Goal: Information Seeking & Learning: Learn about a topic

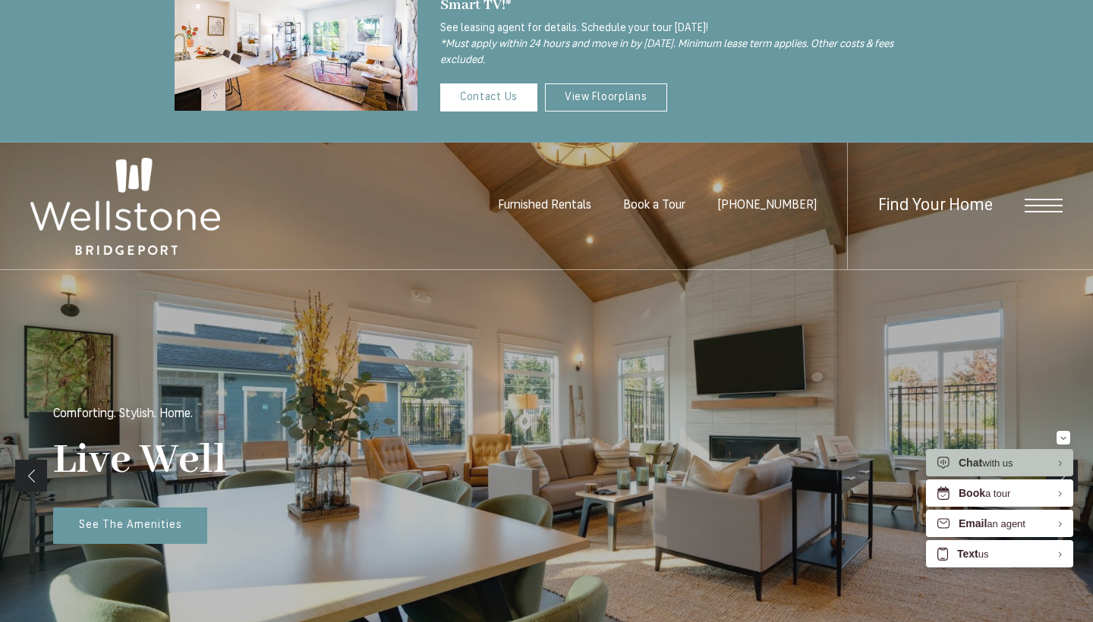
scroll to position [70, 0]
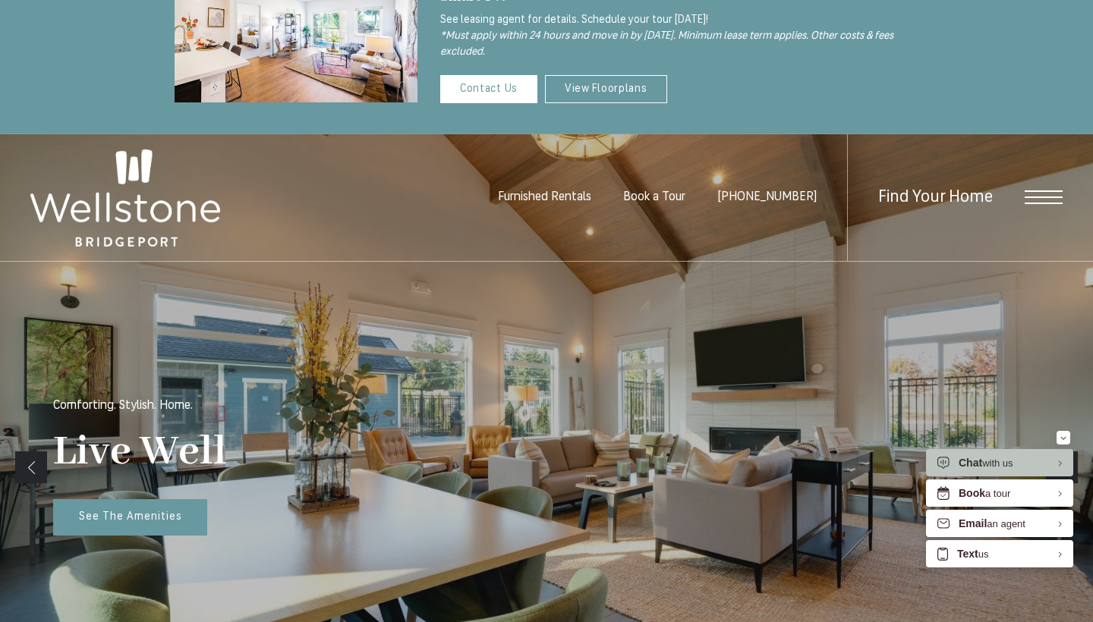
click at [587, 197] on span "Furnished Rentals" at bounding box center [544, 197] width 93 height 12
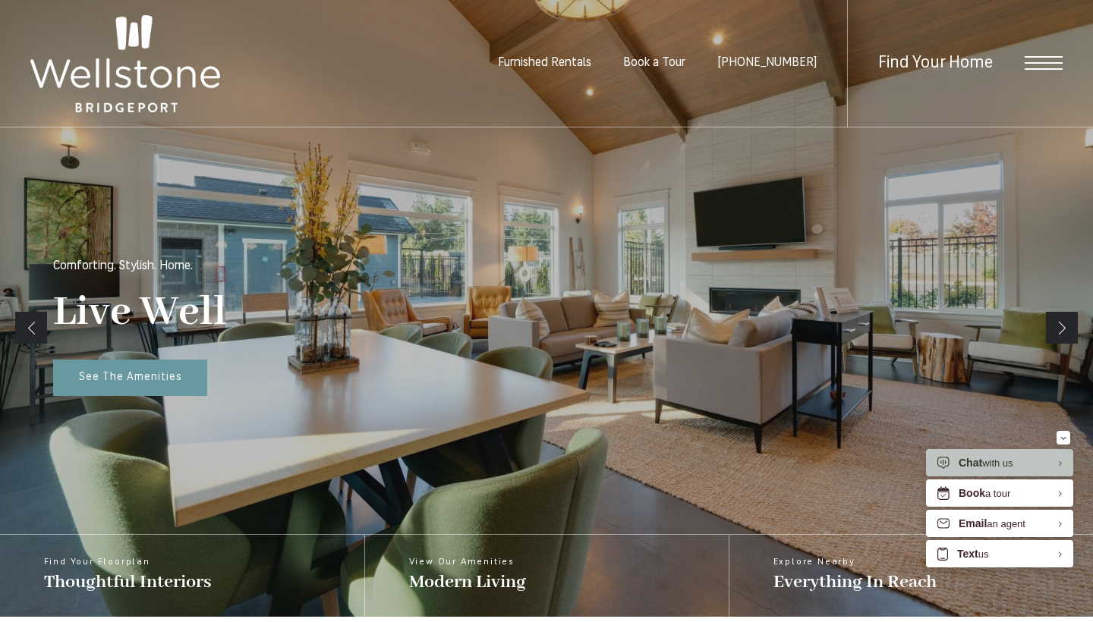
scroll to position [227, 0]
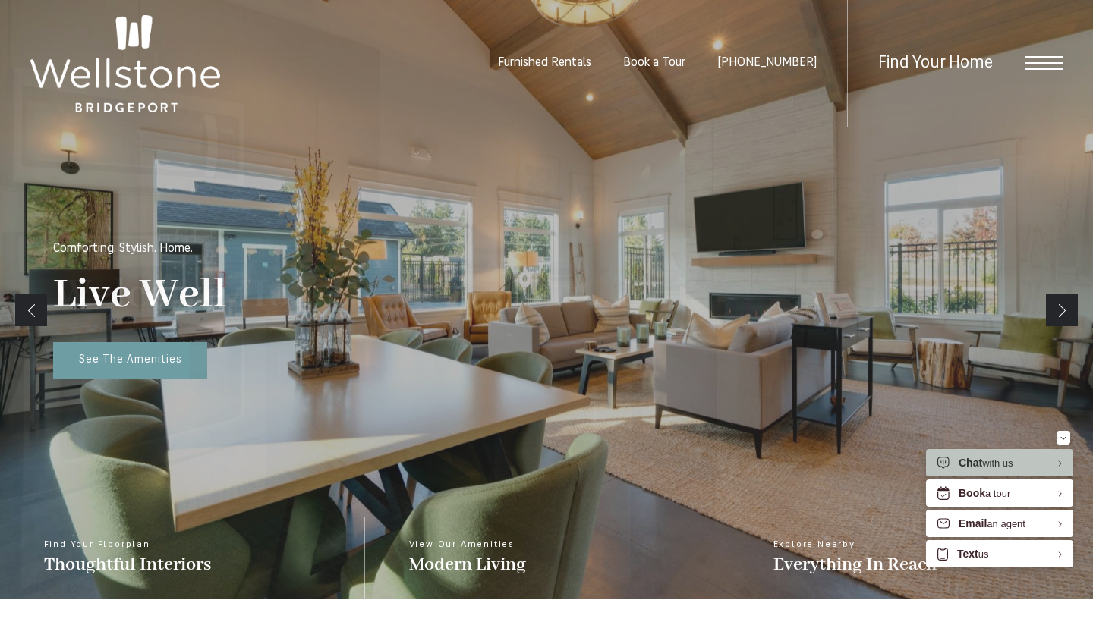
click at [1013, 60] on div "Find Your Home" at bounding box center [955, 63] width 216 height 127
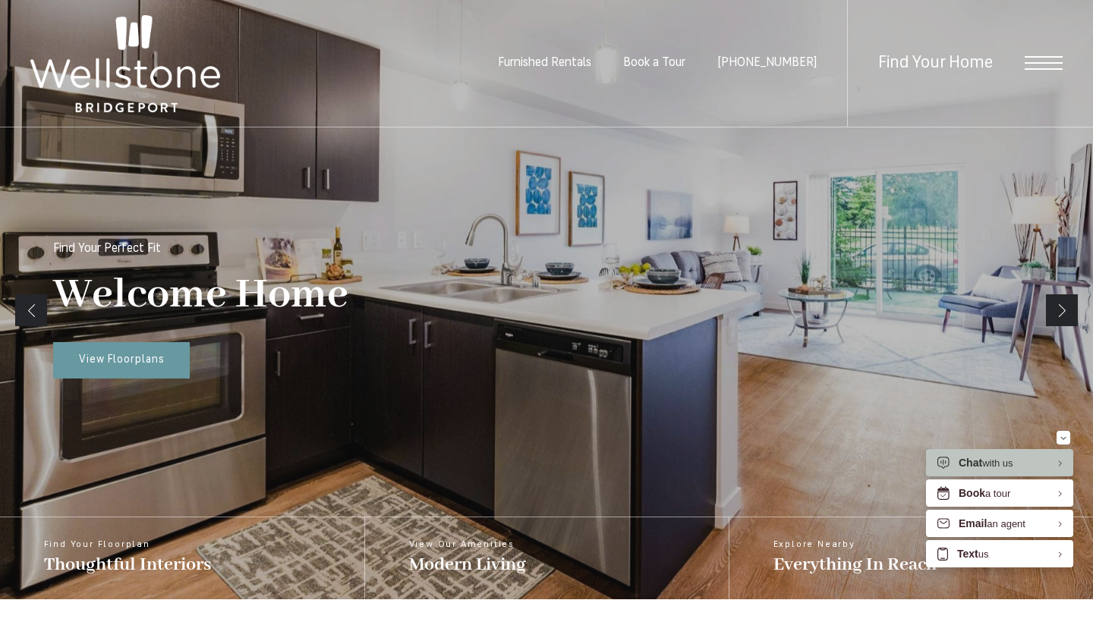
click at [948, 59] on span "Find Your Home" at bounding box center [935, 63] width 115 height 17
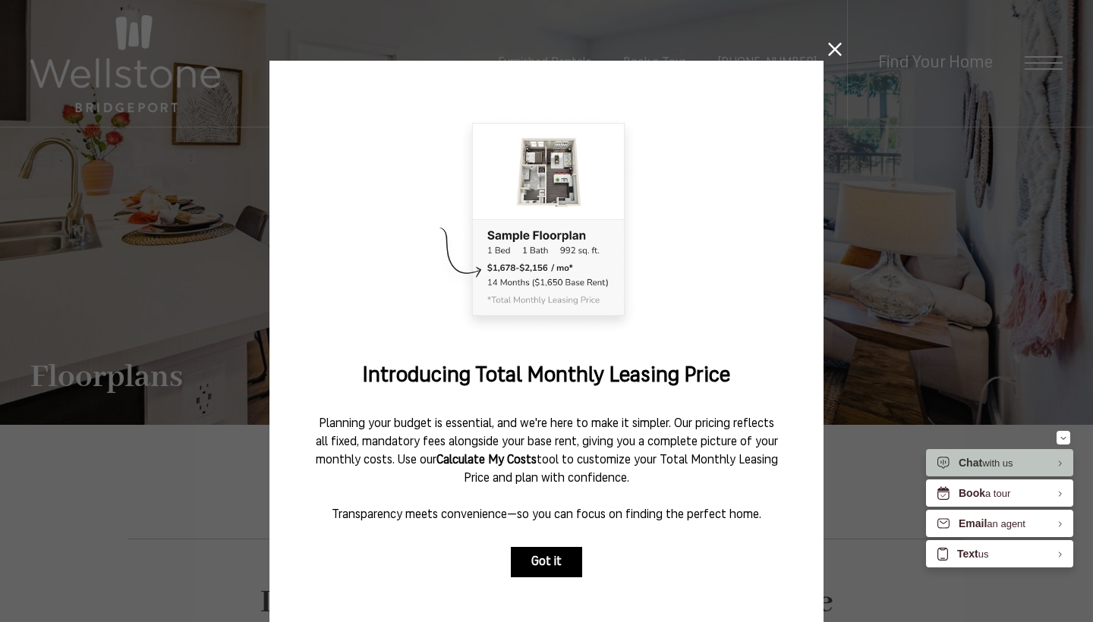
click at [533, 562] on button "Got it" at bounding box center [546, 562] width 71 height 30
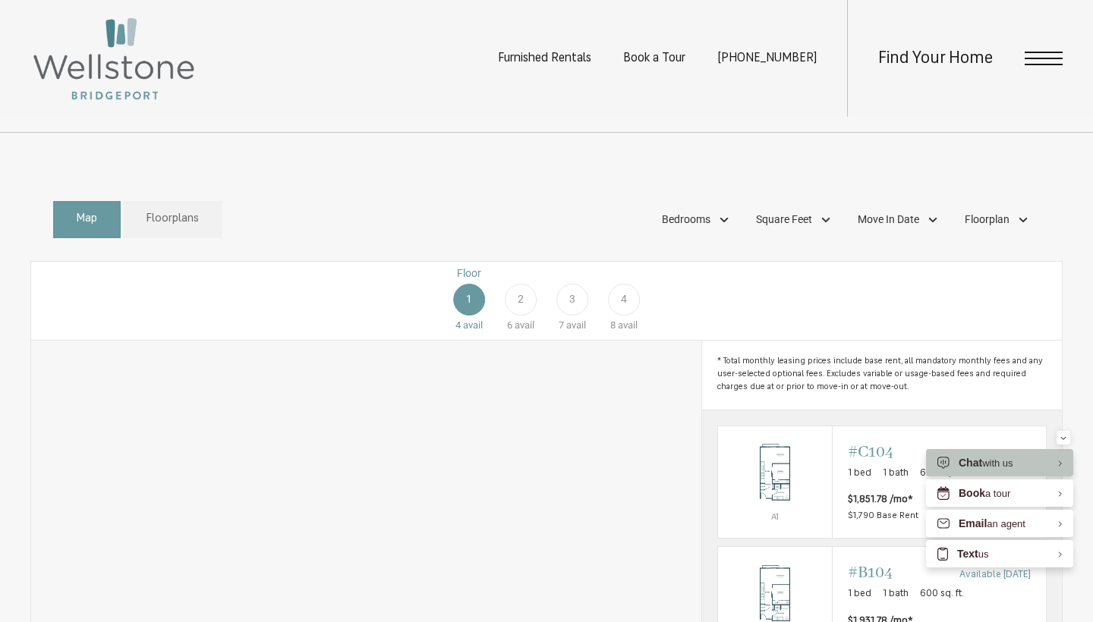
scroll to position [673, 0]
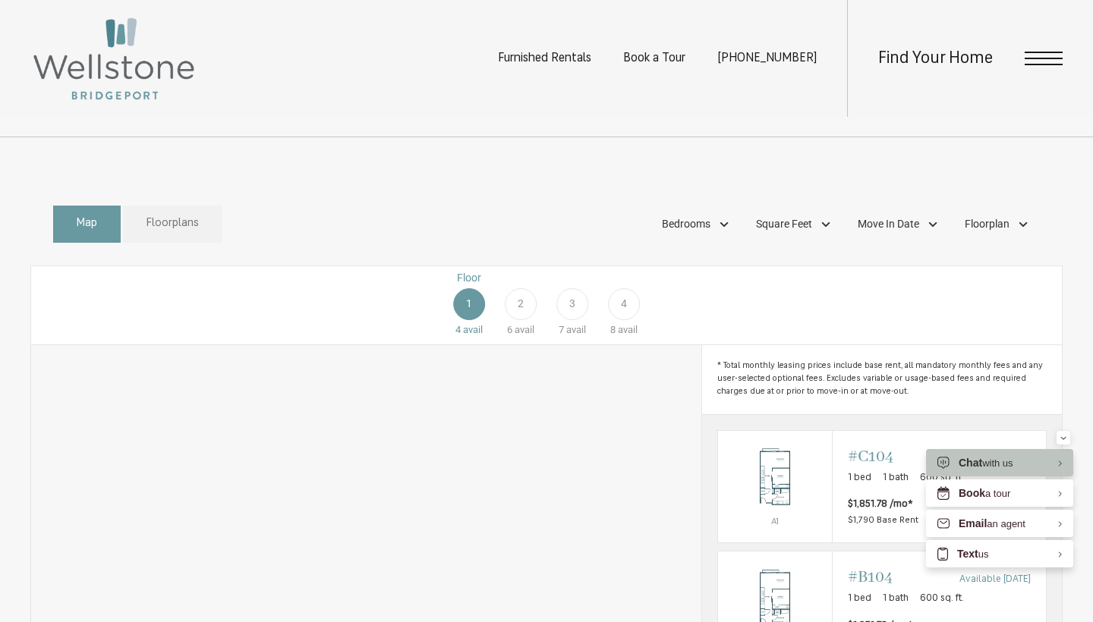
click at [196, 243] on link "Floorplans" at bounding box center [172, 224] width 99 height 37
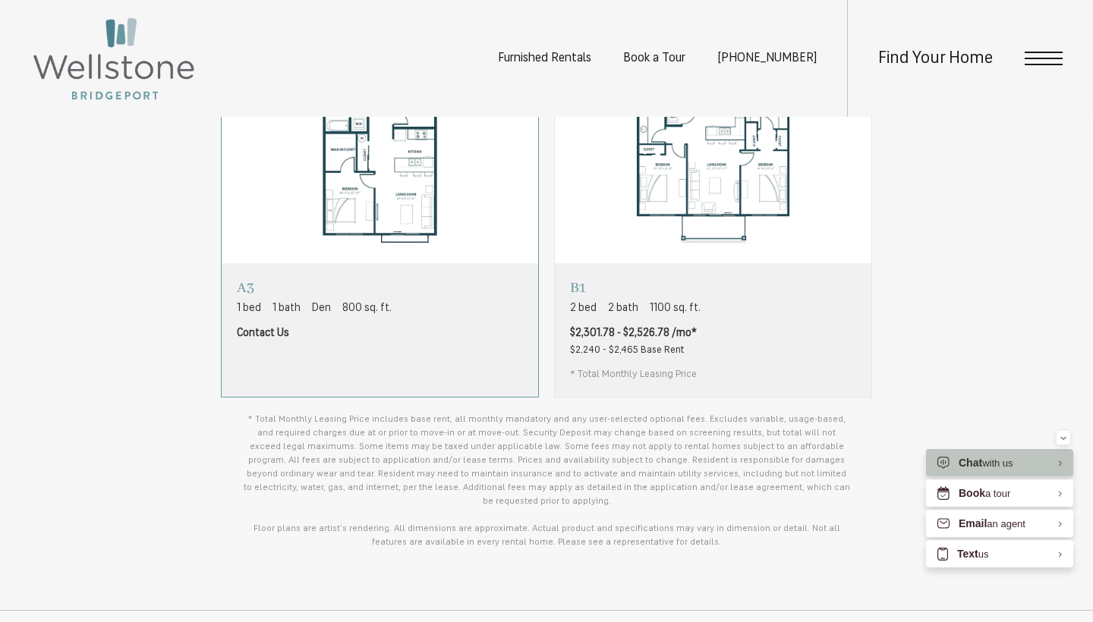
scroll to position [1116, 0]
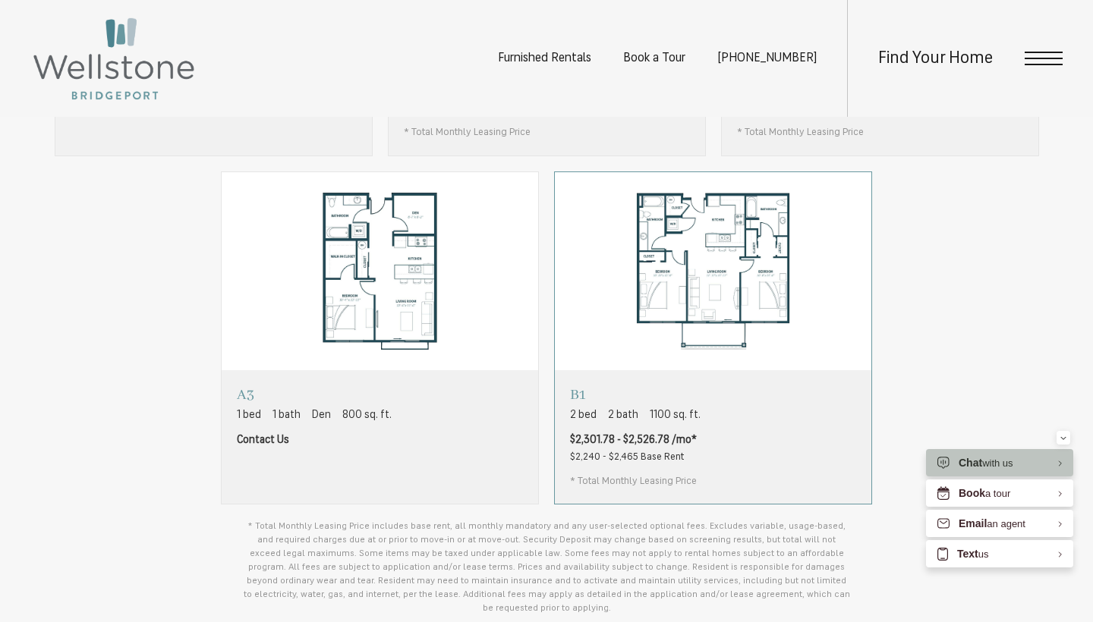
click at [629, 317] on img "View floorplan B1" at bounding box center [713, 271] width 317 height 199
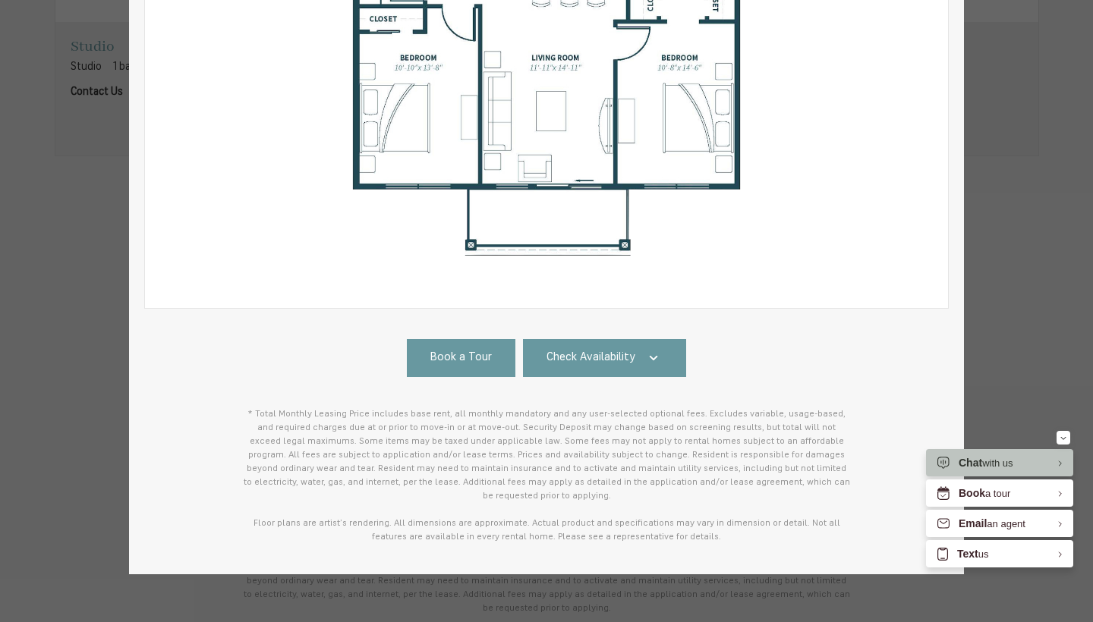
scroll to position [365, 0]
click at [584, 361] on span "Check Availability" at bounding box center [591, 359] width 89 height 17
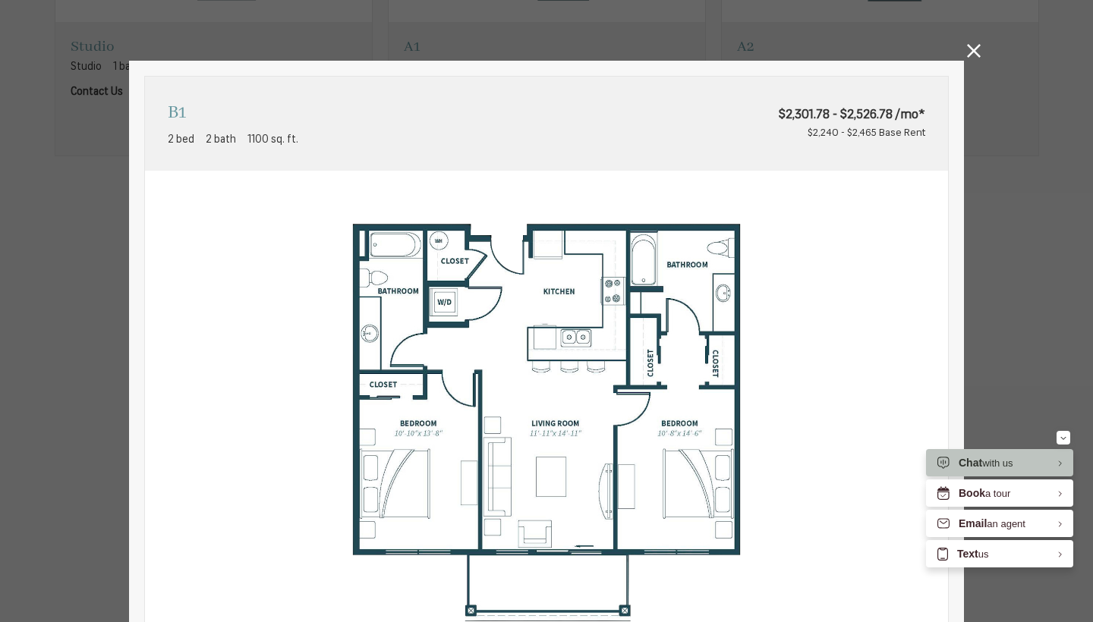
scroll to position [0, 0]
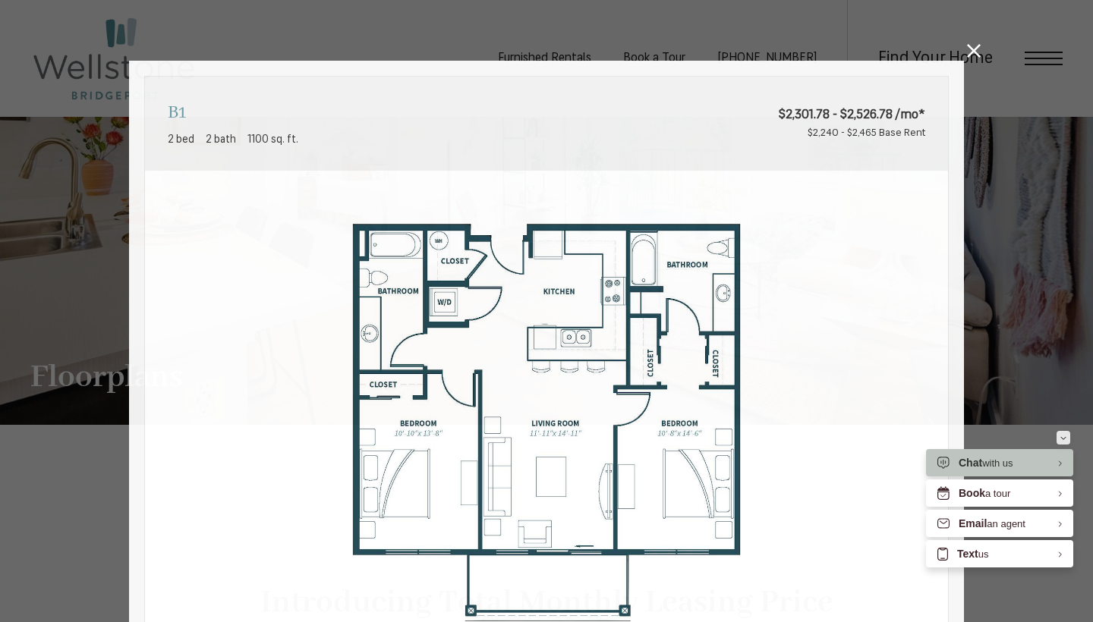
click at [1064, 442] on div "Minimize" at bounding box center [1064, 438] width 6 height 14
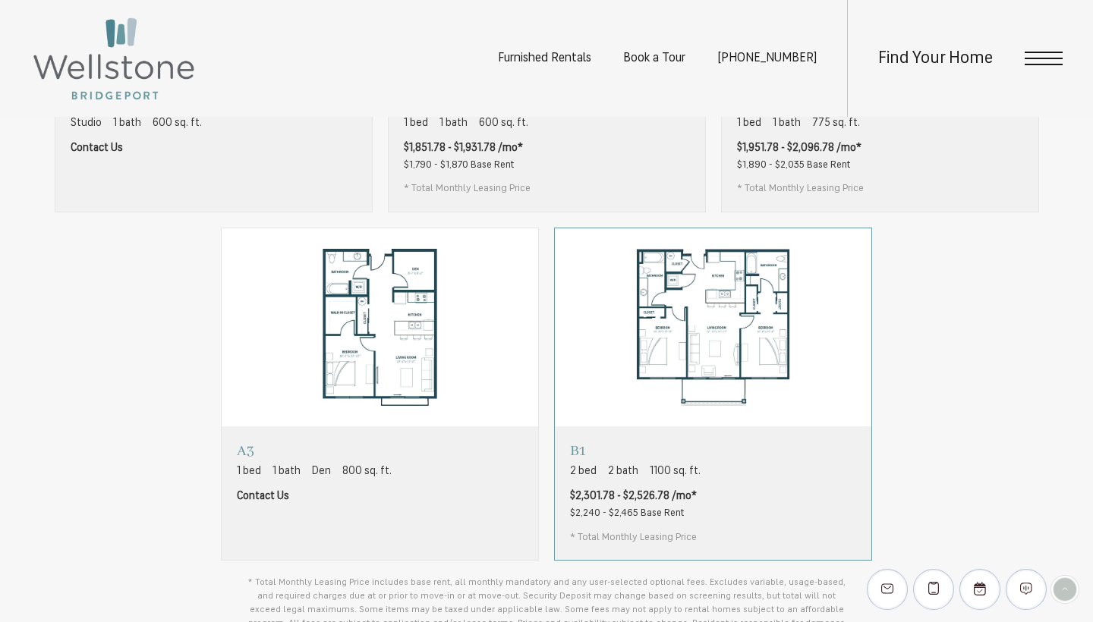
scroll to position [1062, 0]
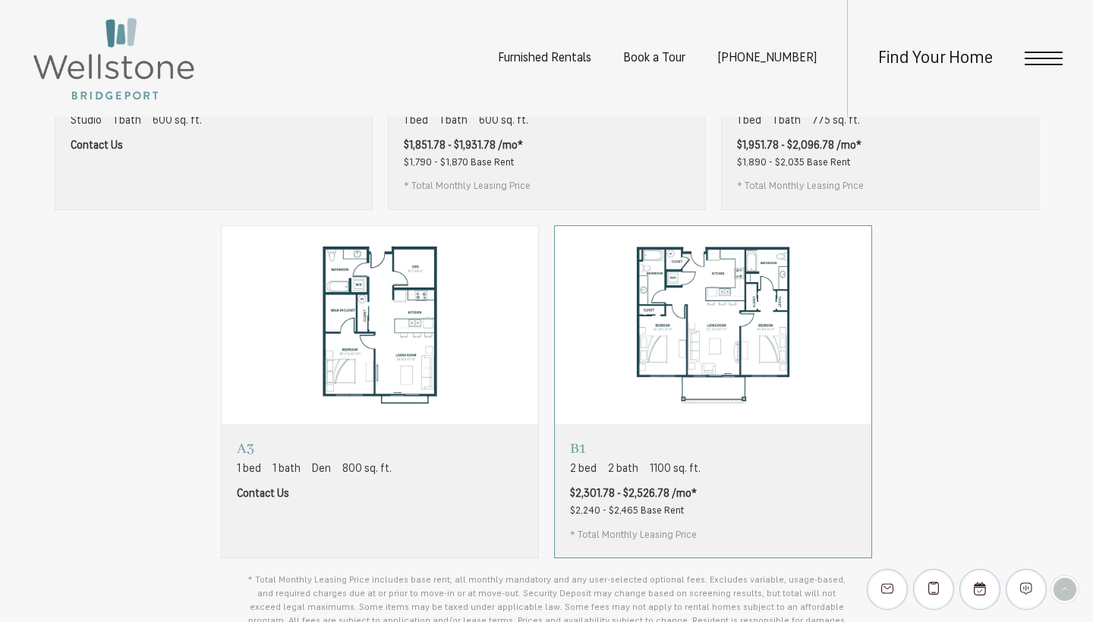
click at [670, 345] on img "View floorplan B1" at bounding box center [713, 325] width 317 height 199
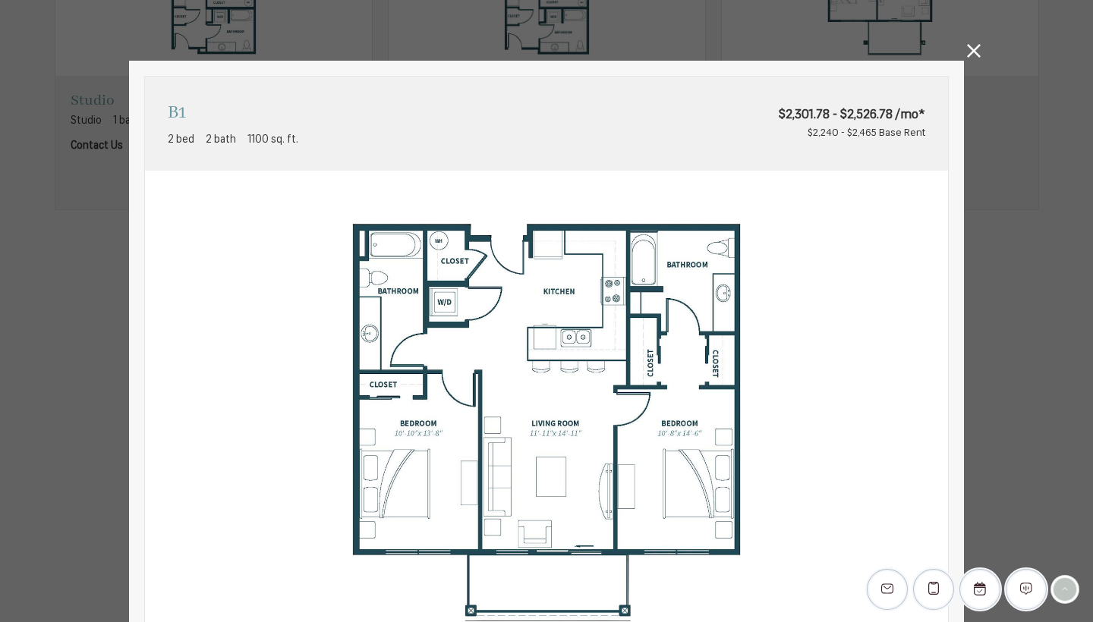
scroll to position [0, 0]
click at [975, 51] on icon at bounding box center [974, 51] width 14 height 14
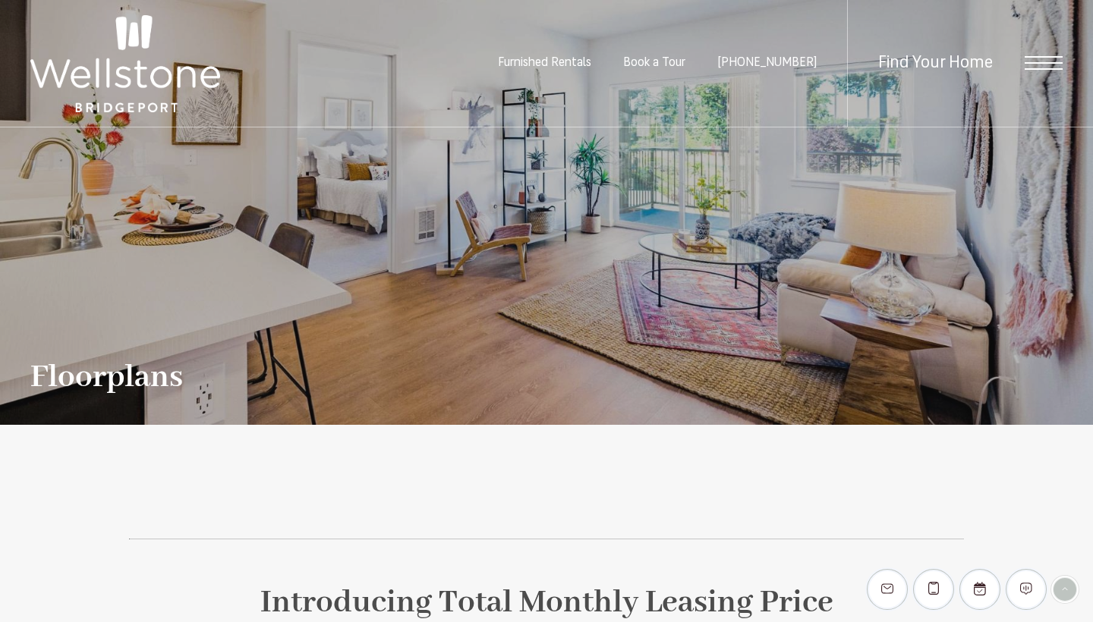
click at [1029, 55] on div "Find Your Home" at bounding box center [955, 63] width 216 height 127
click at [1036, 60] on span "Open Menu" at bounding box center [1044, 63] width 38 height 14
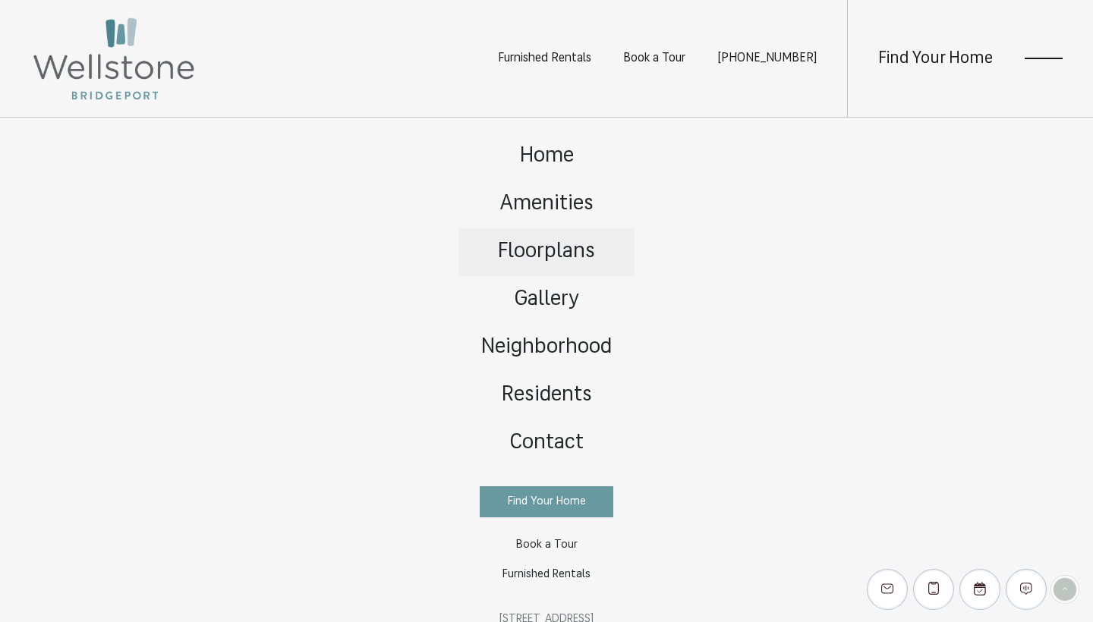
click at [569, 242] on span "Floorplans" at bounding box center [546, 251] width 97 height 21
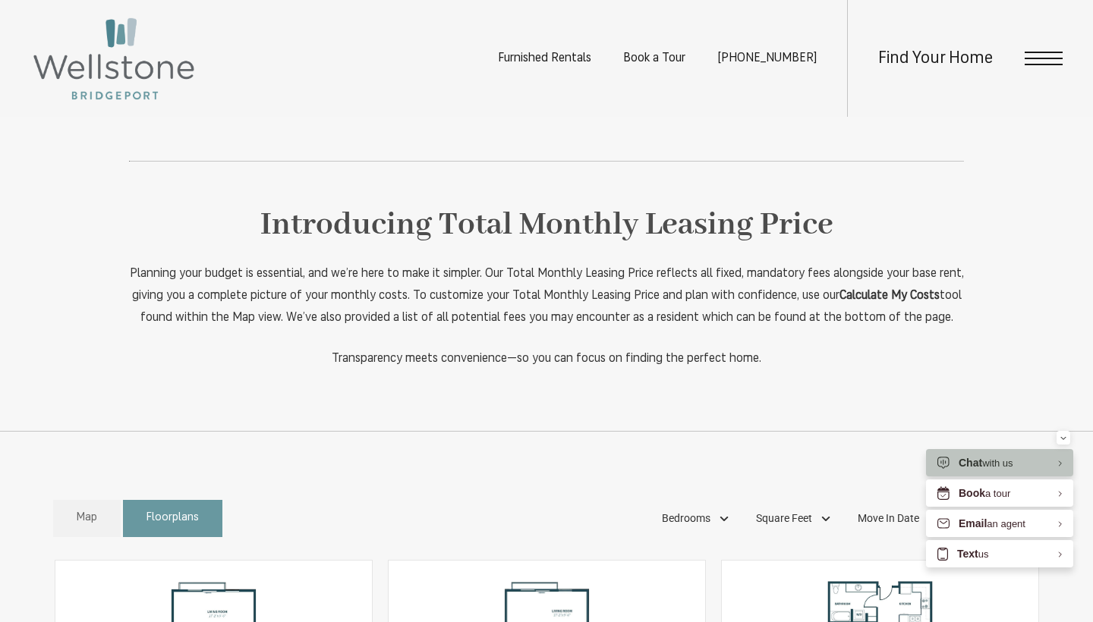
scroll to position [178, 0]
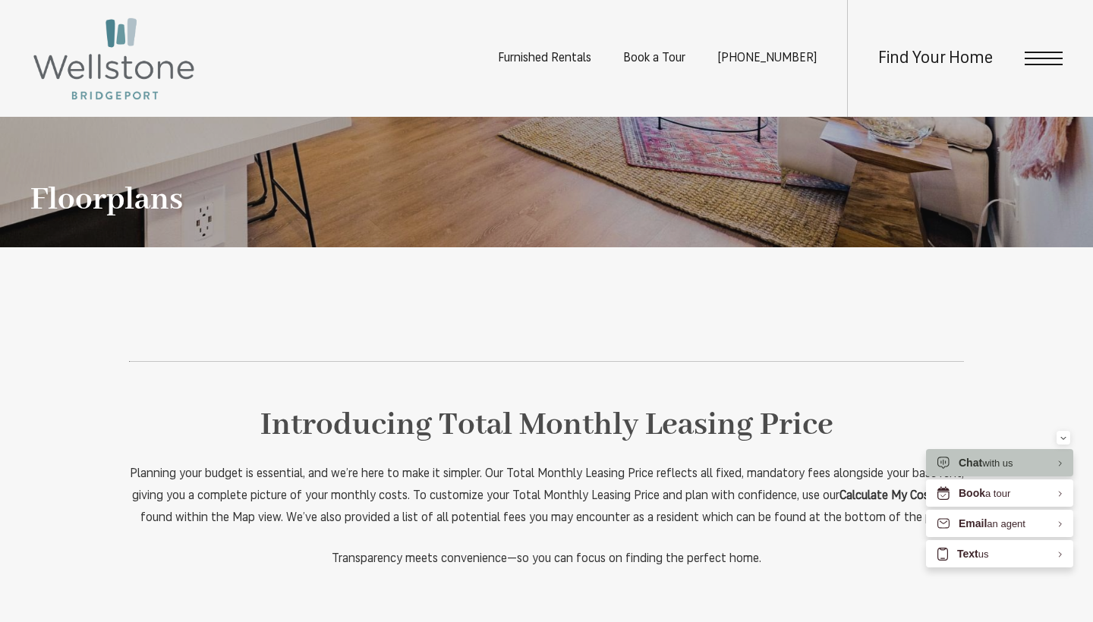
click at [946, 42] on div "Find Your Home" at bounding box center [955, 58] width 216 height 117
click at [945, 55] on span "Find Your Home" at bounding box center [935, 58] width 115 height 17
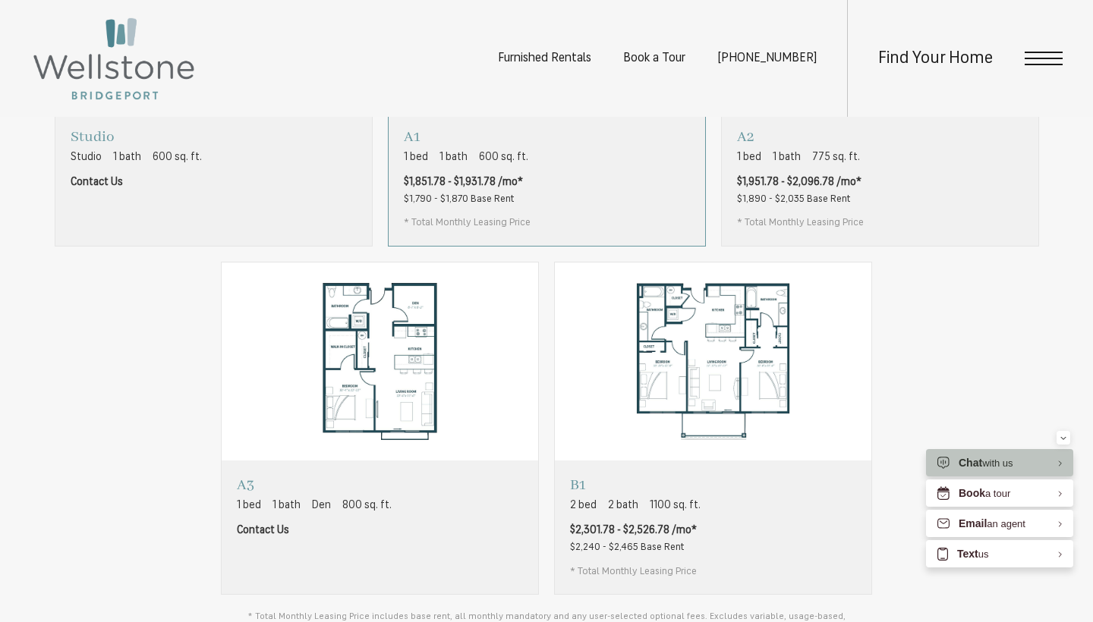
scroll to position [1027, 0]
